Goal: Find contact information: Find contact information

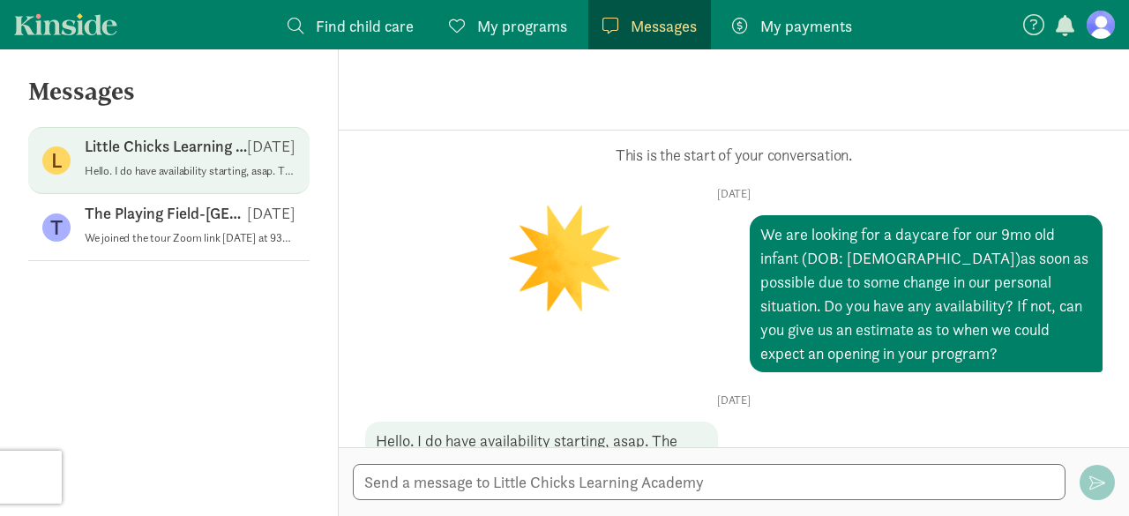
scroll to position [104, 0]
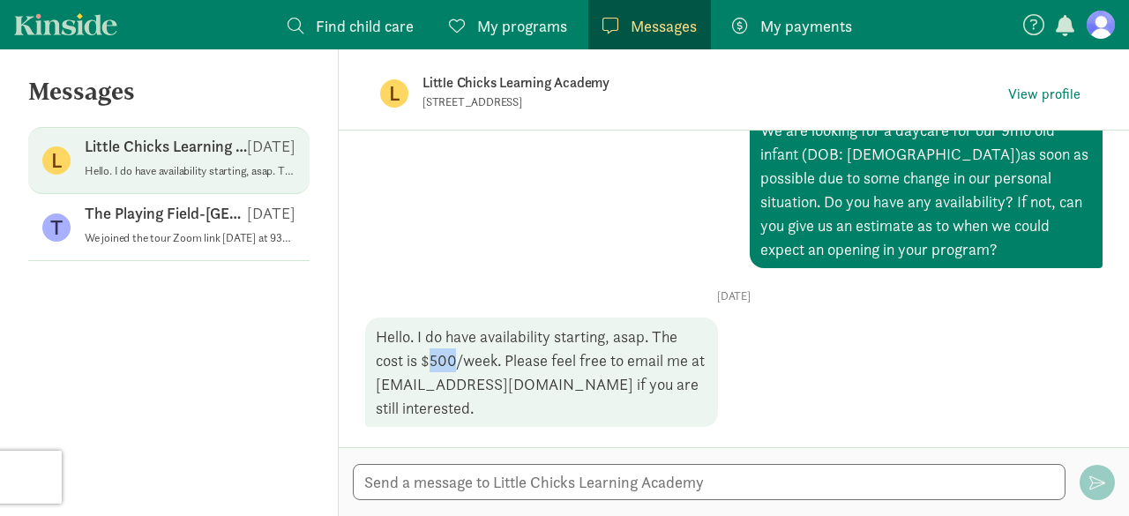
drag, startPoint x: 432, startPoint y: 363, endPoint x: 457, endPoint y: 359, distance: 25.1
click at [457, 359] on div "Hello. I do have availability starting, asap. The cost is $500/week. Please fee…" at bounding box center [541, 371] width 353 height 109
click at [505, 86] on p "Little Chicks Learning Academy" at bounding box center [700, 83] width 556 height 25
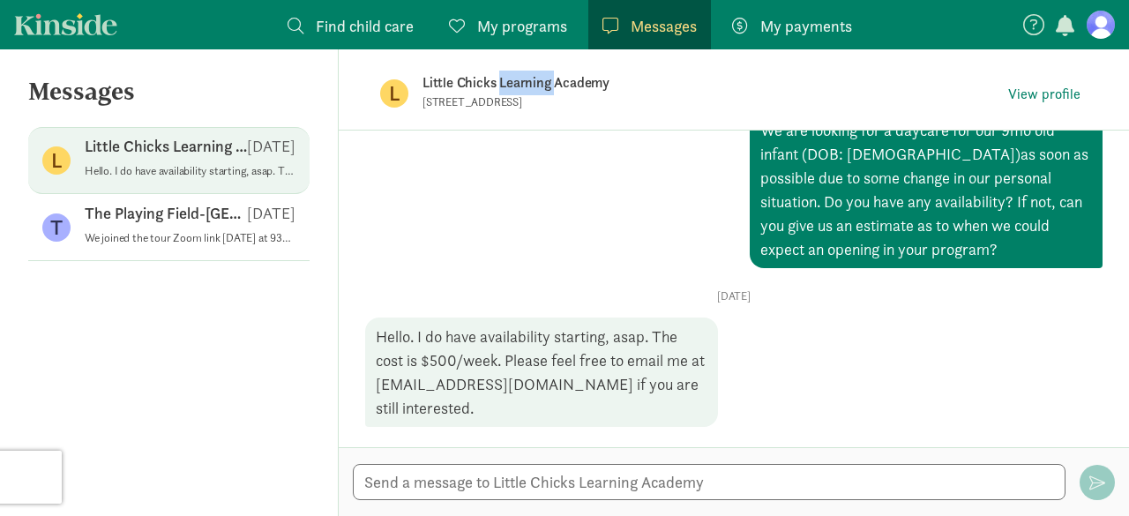
click at [505, 86] on p "Little Chicks Learning Academy" at bounding box center [700, 83] width 556 height 25
copy span "Little Chicks Learning Academy"
